Goal: Transaction & Acquisition: Purchase product/service

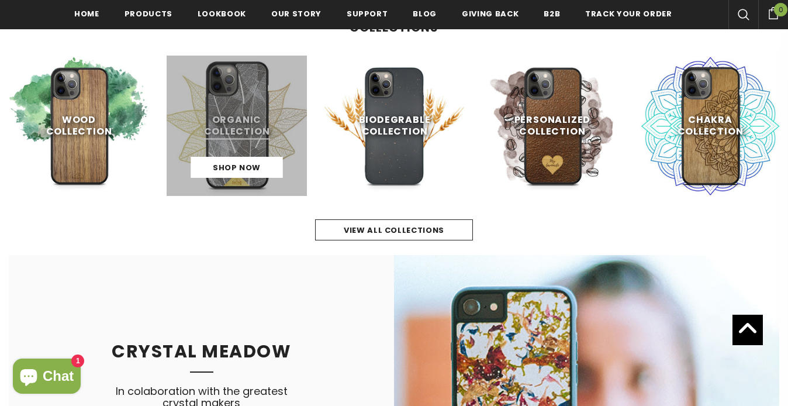
scroll to position [556, 0]
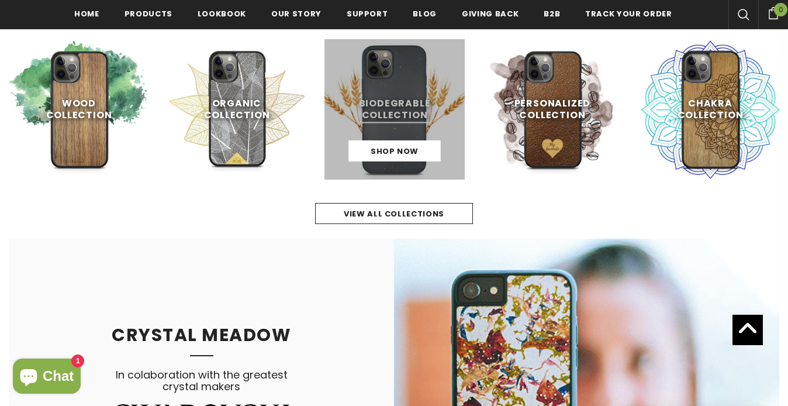
click at [378, 105] on link at bounding box center [394, 109] width 140 height 140
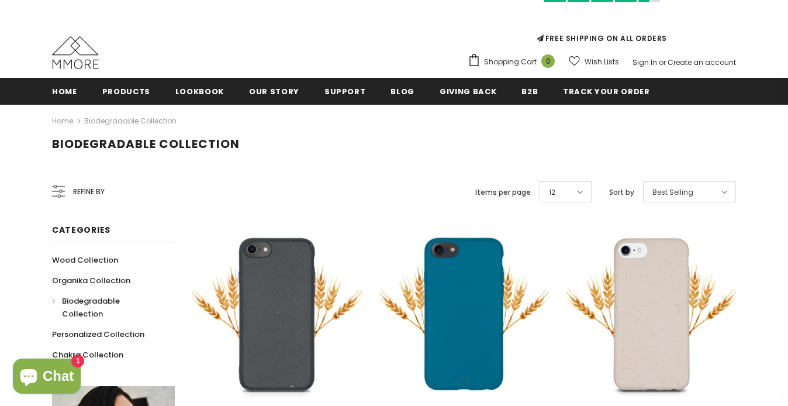
scroll to position [85, 0]
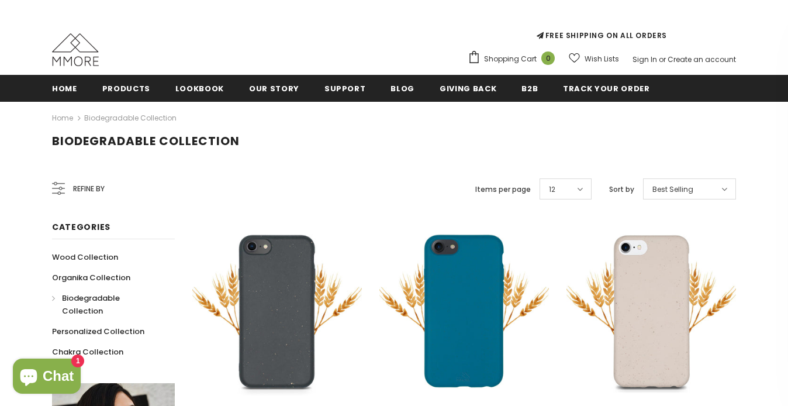
click at [83, 186] on span "Refine by" at bounding box center [89, 188] width 32 height 13
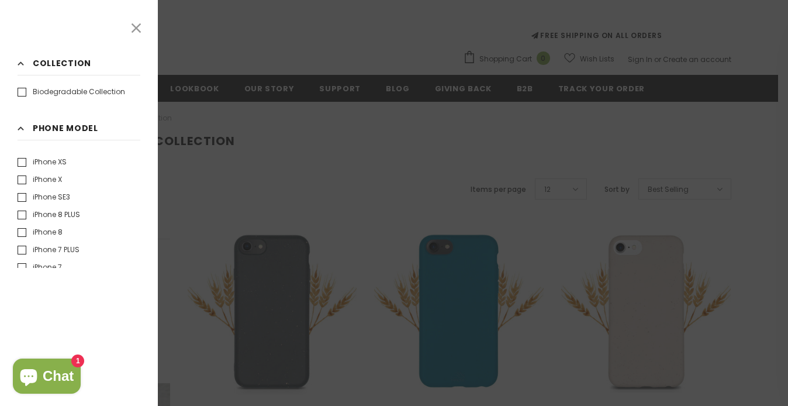
scroll to position [439, 0]
click at [277, 56] on div at bounding box center [394, 203] width 788 height 406
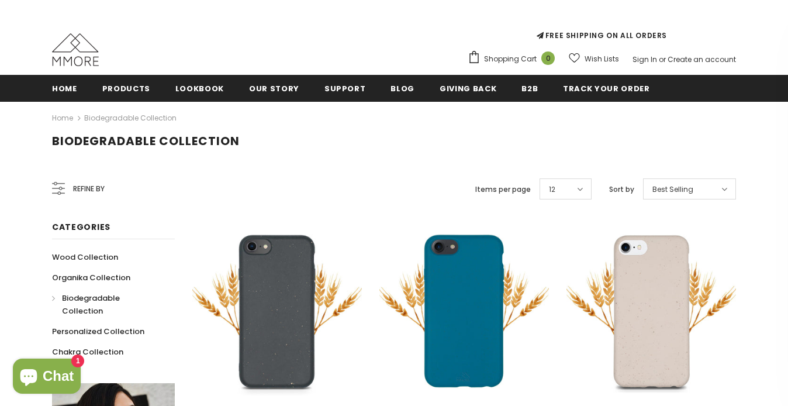
click at [53, 298] on link "Biodegradable Collection" at bounding box center [107, 304] width 110 height 33
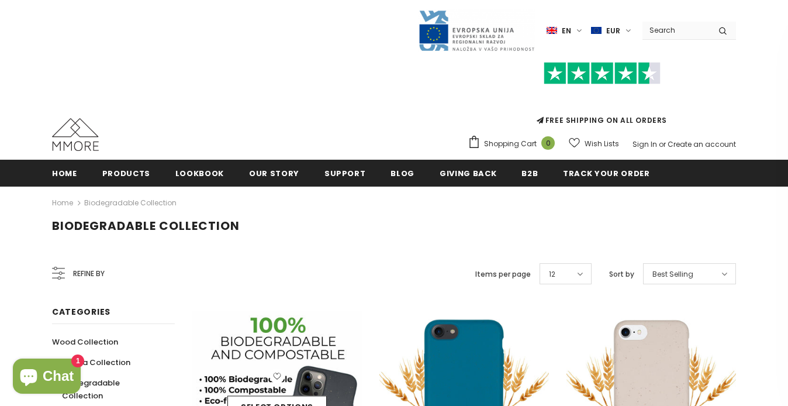
click at [248, 333] on img at bounding box center [277, 396] width 170 height 170
